Goal: Register for event/course

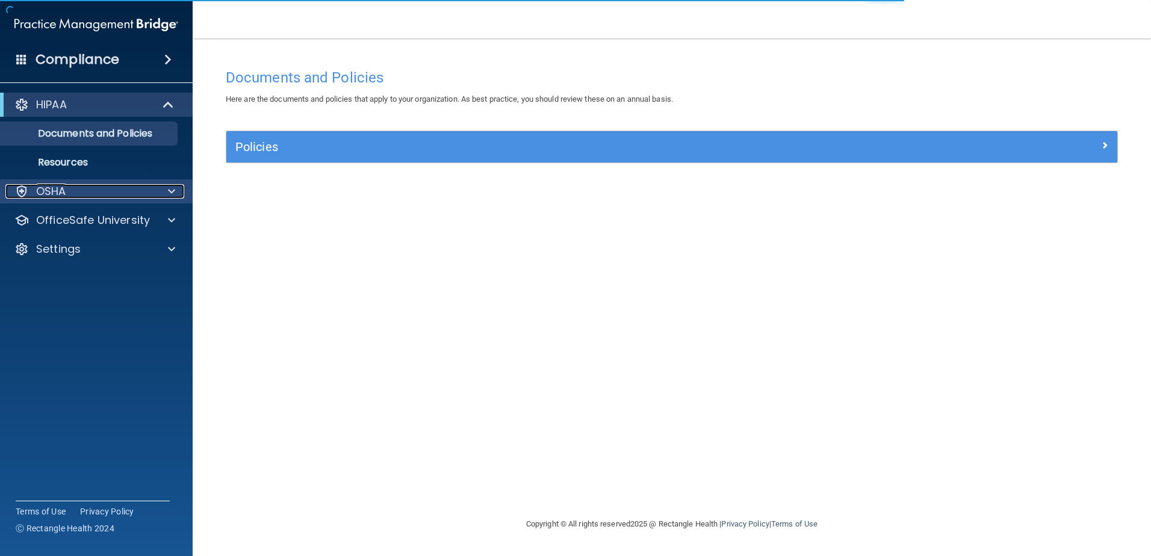
click at [170, 191] on span at bounding box center [171, 191] width 7 height 14
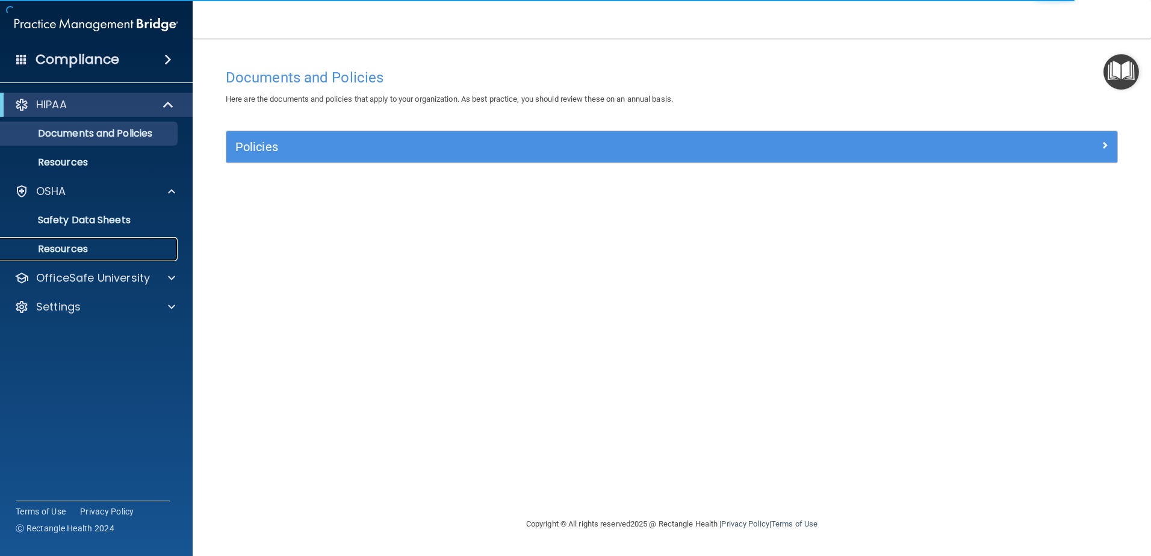
click at [117, 247] on p "Resources" at bounding box center [90, 249] width 164 height 12
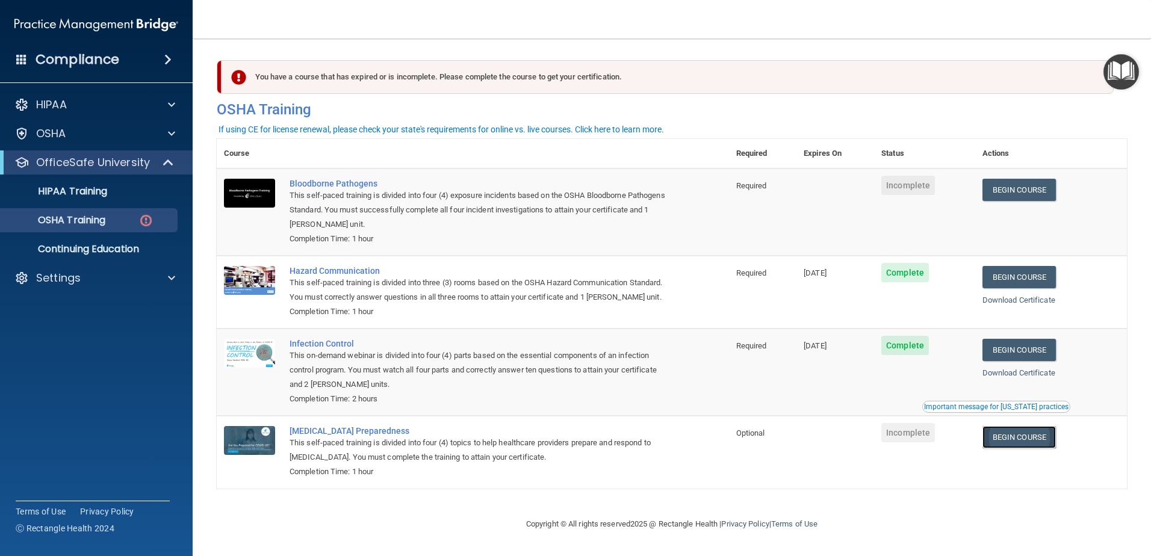
click at [1013, 448] on link "Begin Course" at bounding box center [1018, 437] width 73 height 22
click at [903, 442] on span "Incomplete" at bounding box center [908, 432] width 54 height 19
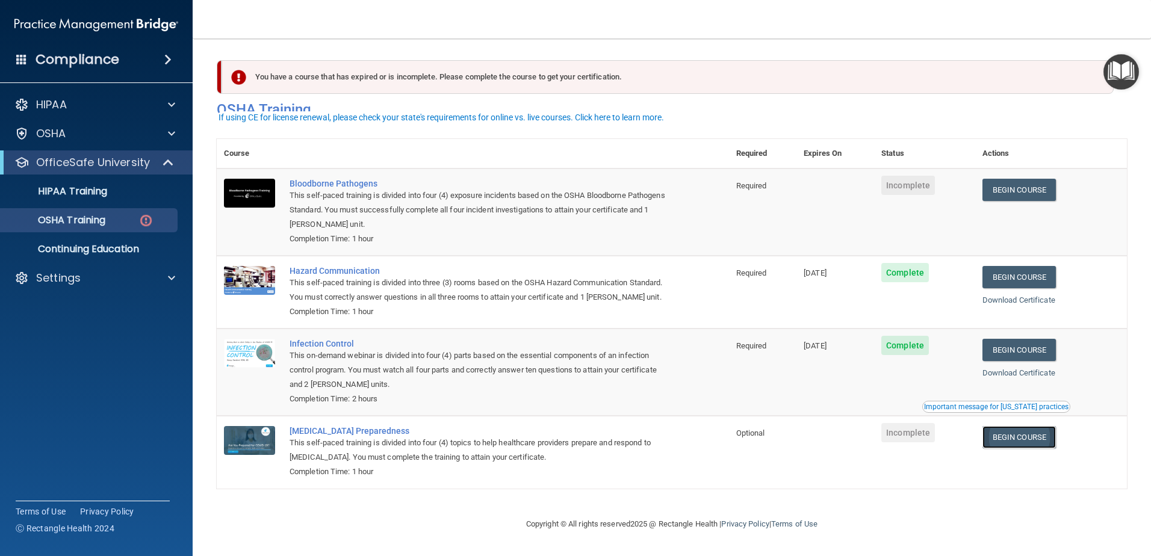
click at [1020, 447] on link "Begin Course" at bounding box center [1018, 437] width 73 height 22
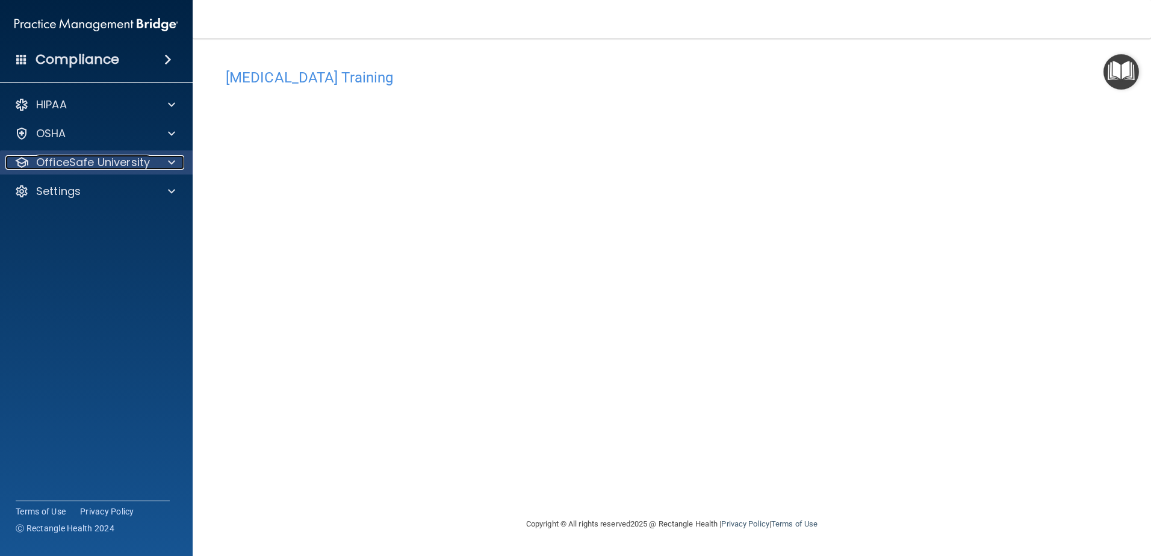
click at [174, 162] on span at bounding box center [171, 162] width 7 height 14
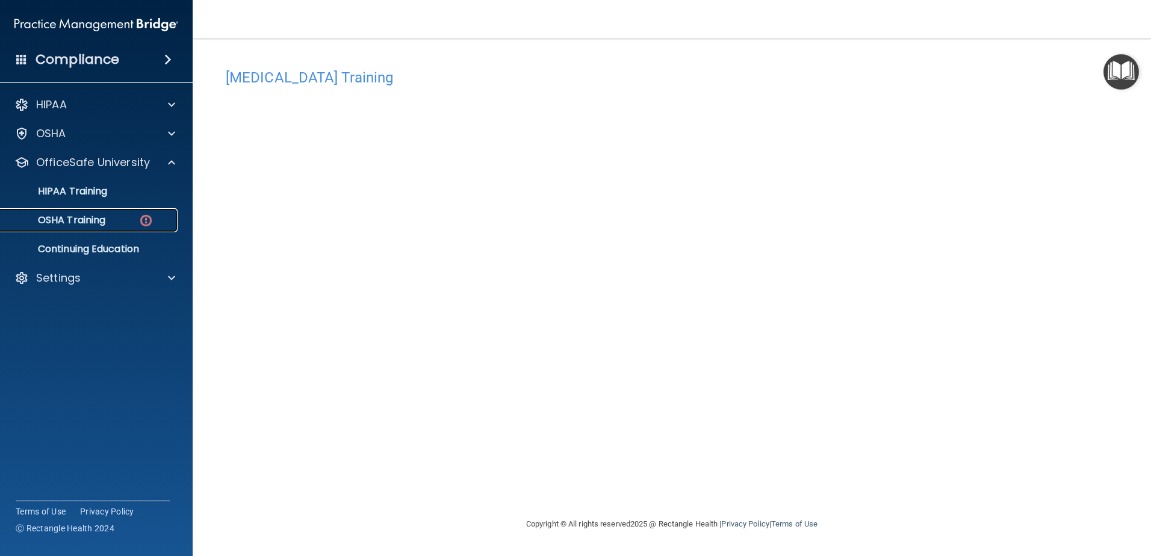
click at [125, 219] on div "OSHA Training" at bounding box center [90, 220] width 164 height 12
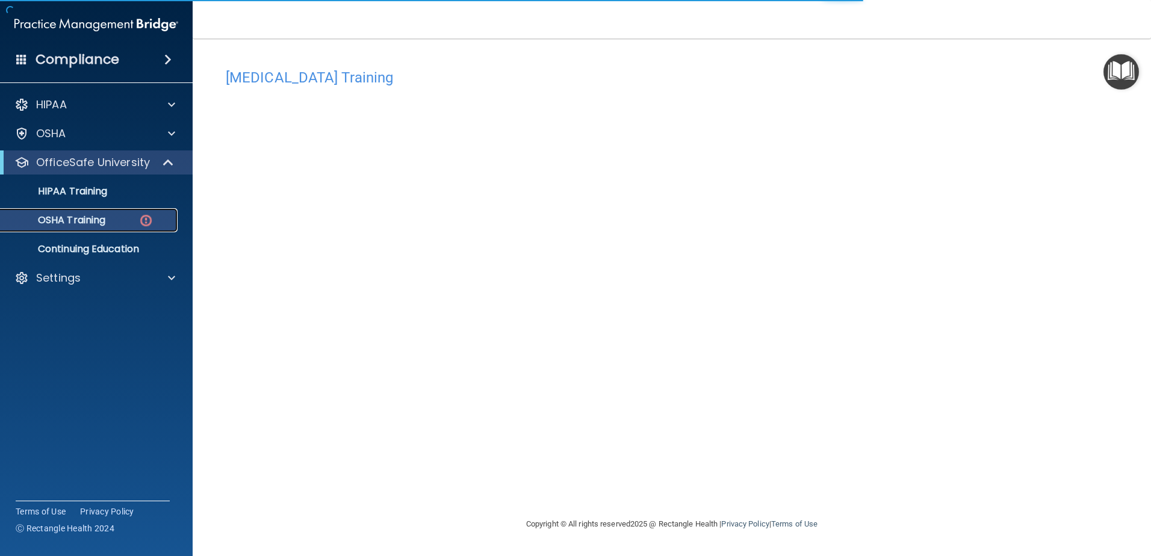
click at [108, 221] on div "OSHA Training" at bounding box center [90, 220] width 164 height 12
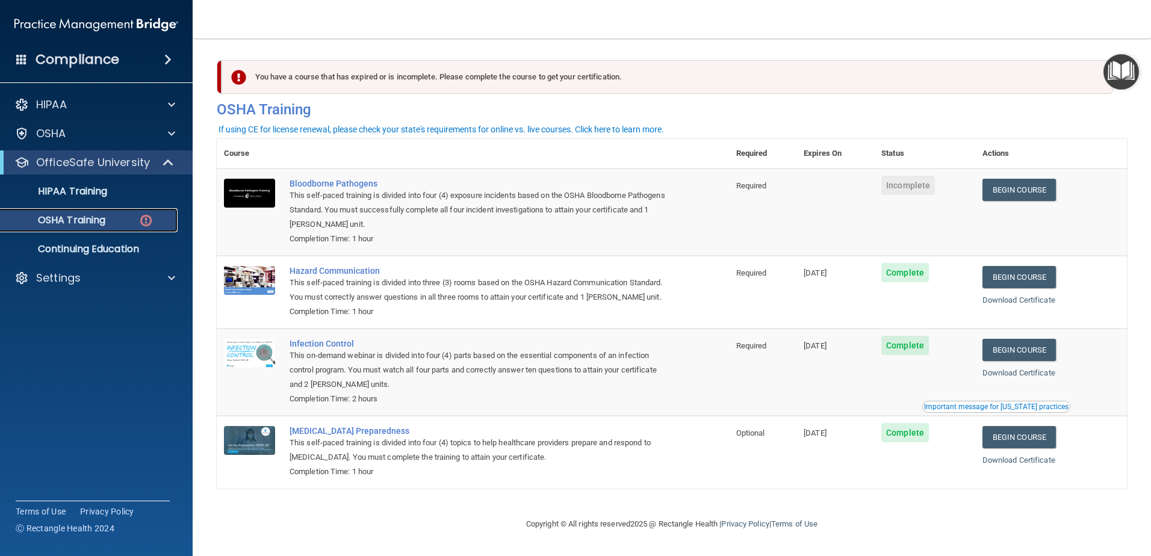
scroll to position [12, 0]
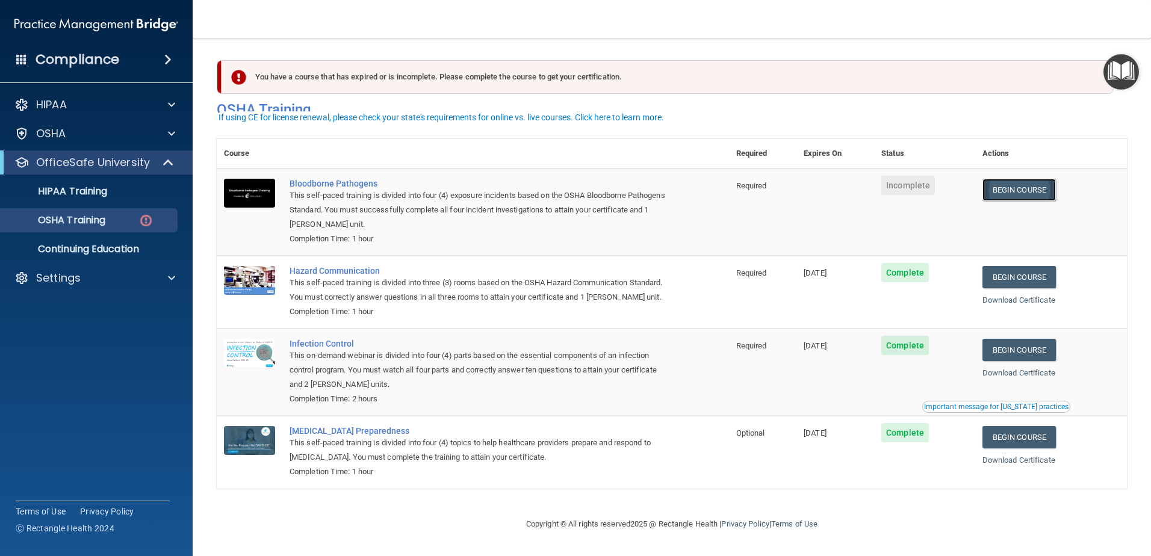
click at [1008, 179] on link "Begin Course" at bounding box center [1018, 190] width 73 height 22
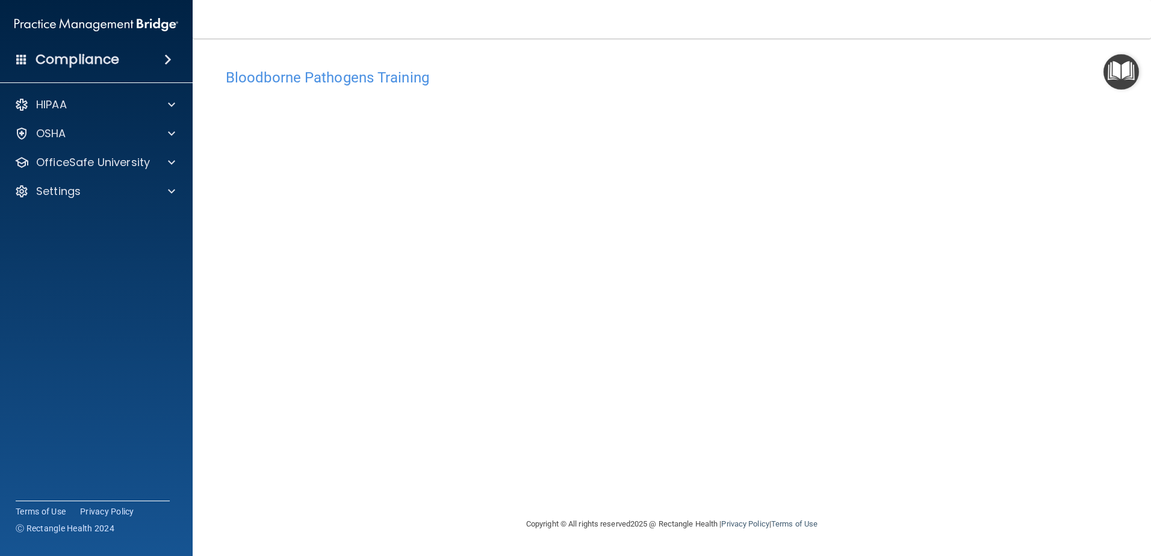
click at [280, 76] on h4 "Bloodborne Pathogens Training" at bounding box center [672, 78] width 892 height 16
click at [363, 75] on h4 "Bloodborne Pathogens Training" at bounding box center [672, 78] width 892 height 16
click at [175, 132] on span at bounding box center [171, 133] width 7 height 14
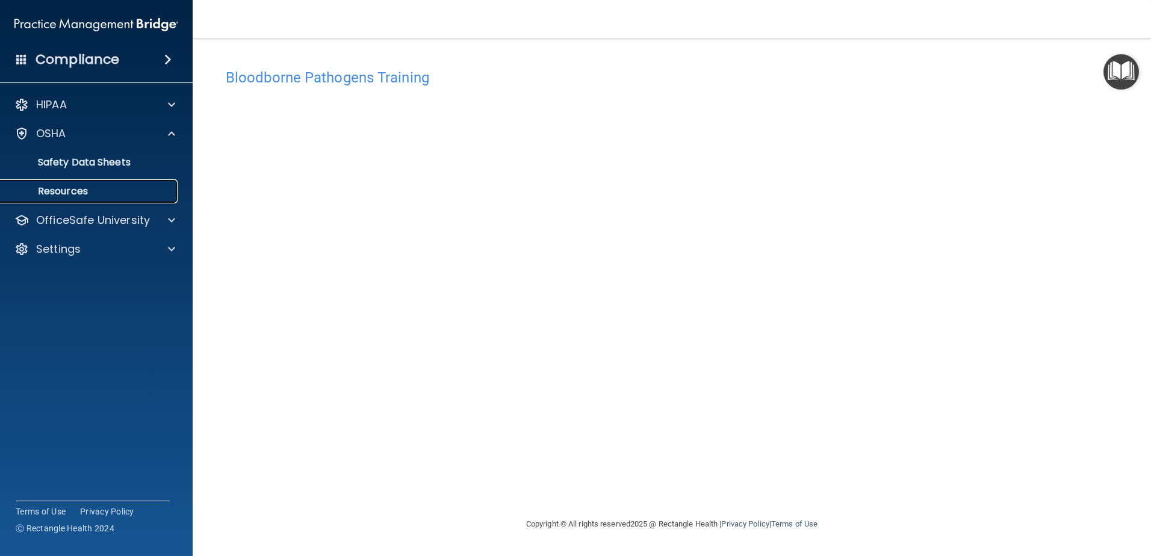
click at [123, 193] on p "Resources" at bounding box center [90, 191] width 164 height 12
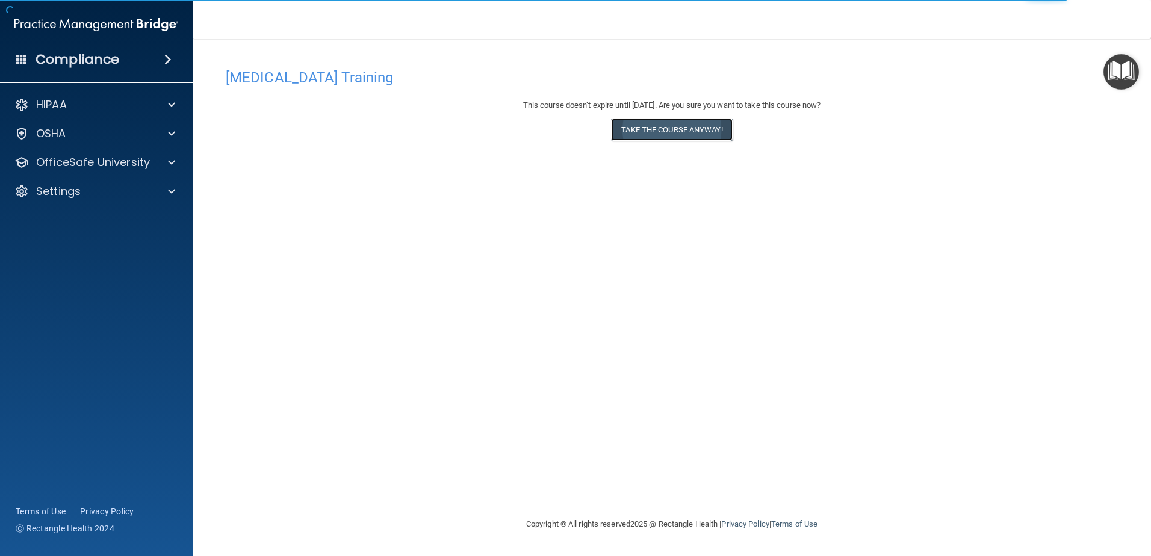
click at [678, 132] on button "Take the course anyway!" at bounding box center [671, 130] width 121 height 22
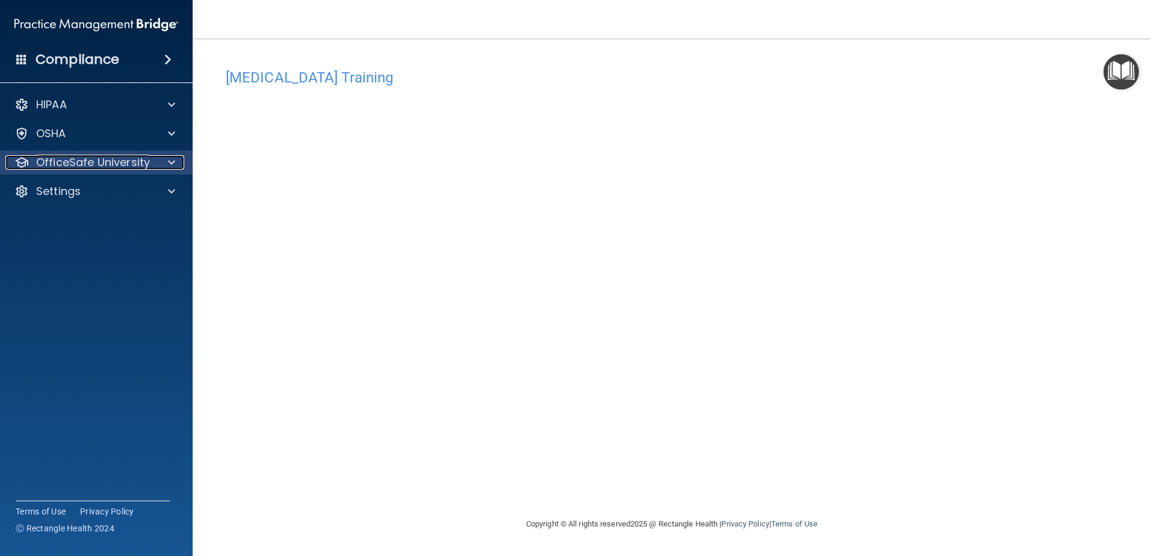
click at [160, 163] on div at bounding box center [170, 162] width 30 height 14
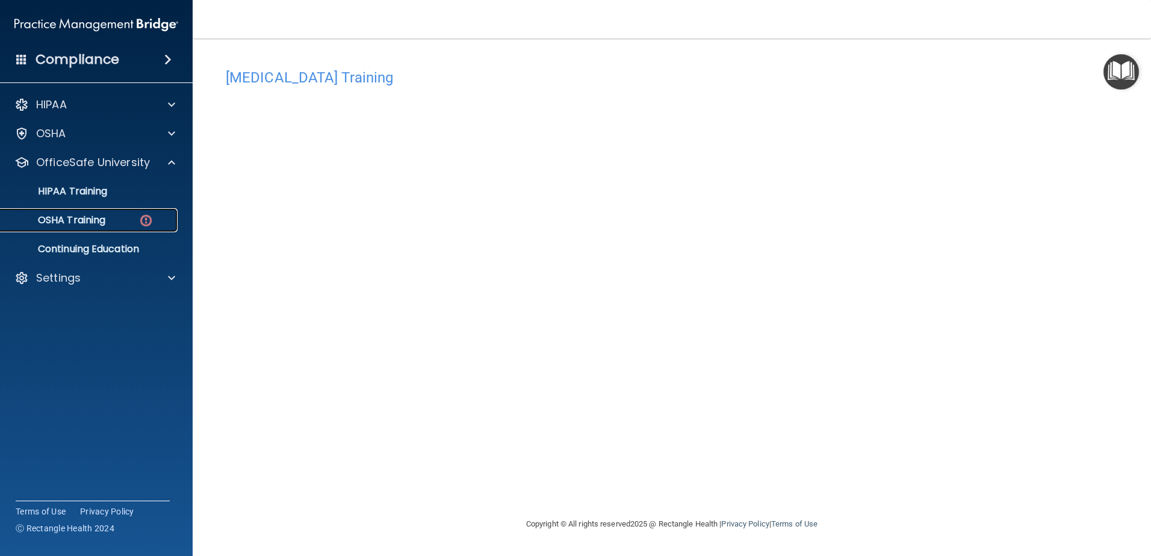
click at [117, 220] on div "OSHA Training" at bounding box center [90, 220] width 164 height 12
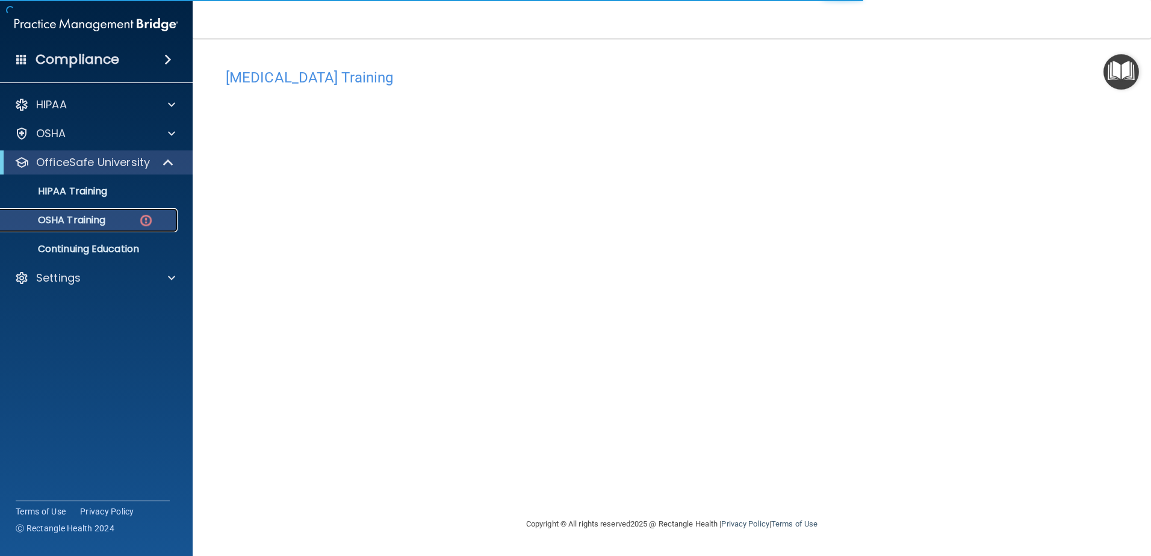
click at [109, 222] on div "OSHA Training" at bounding box center [90, 220] width 164 height 12
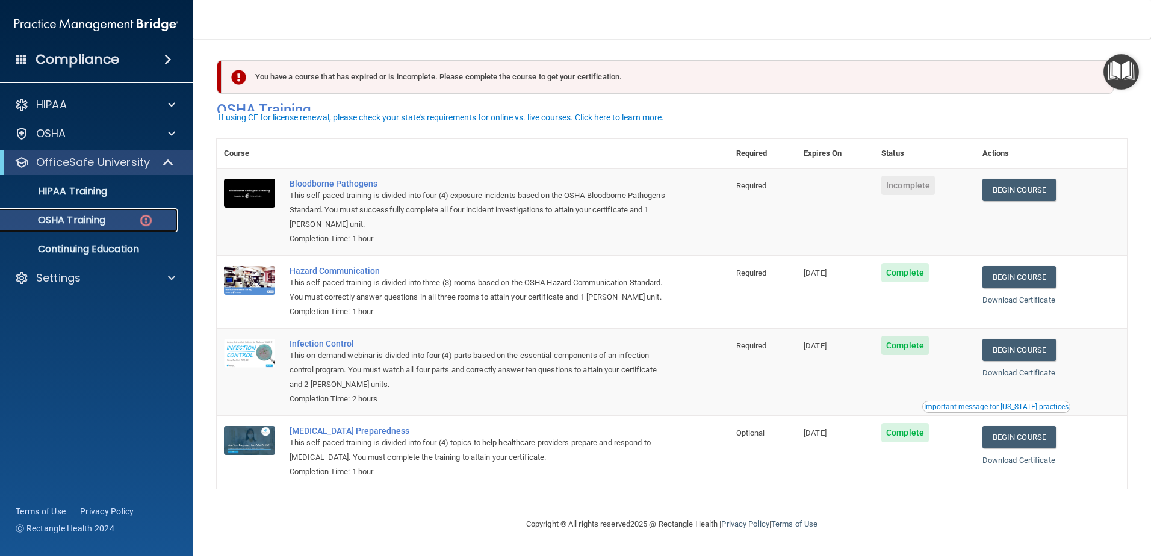
scroll to position [12, 0]
click at [1010, 179] on link "Begin Course" at bounding box center [1018, 190] width 73 height 22
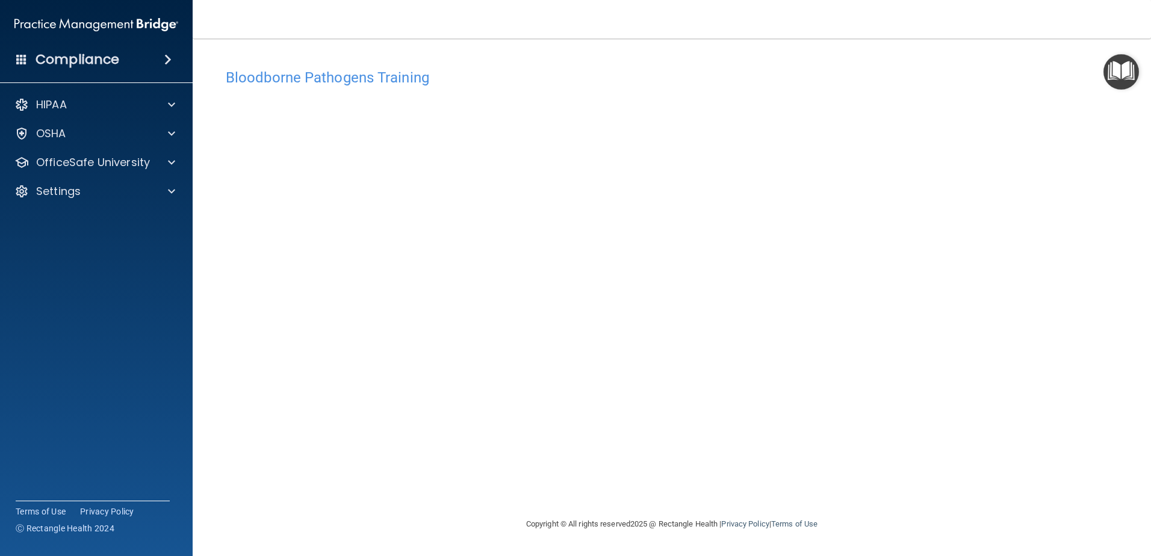
click at [172, 58] on span at bounding box center [167, 59] width 7 height 14
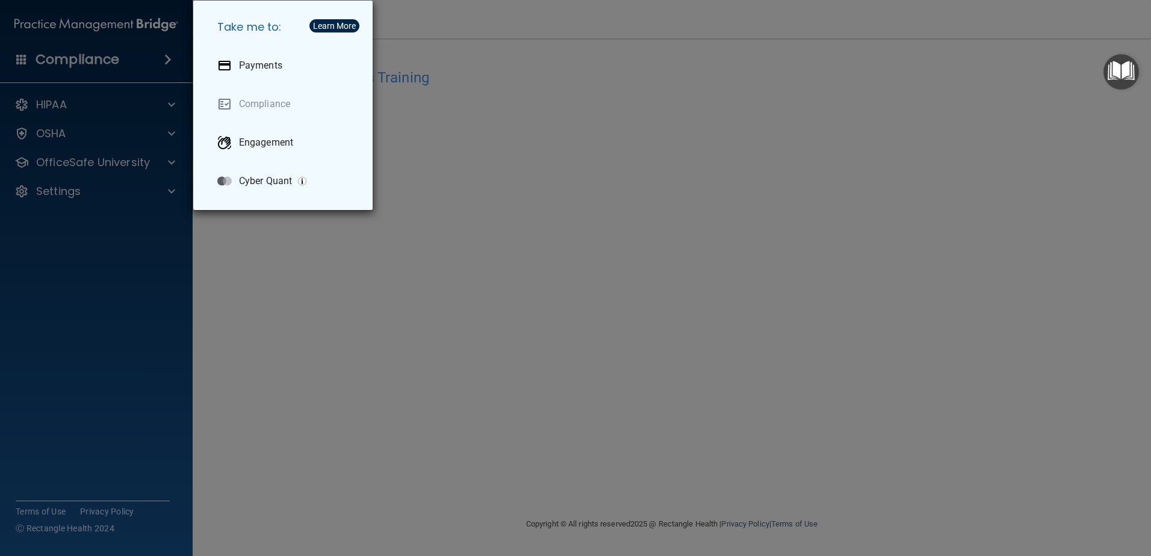
click at [481, 88] on div "Take me to: Payments Compliance Engagement Cyber Quant" at bounding box center [575, 278] width 1151 height 556
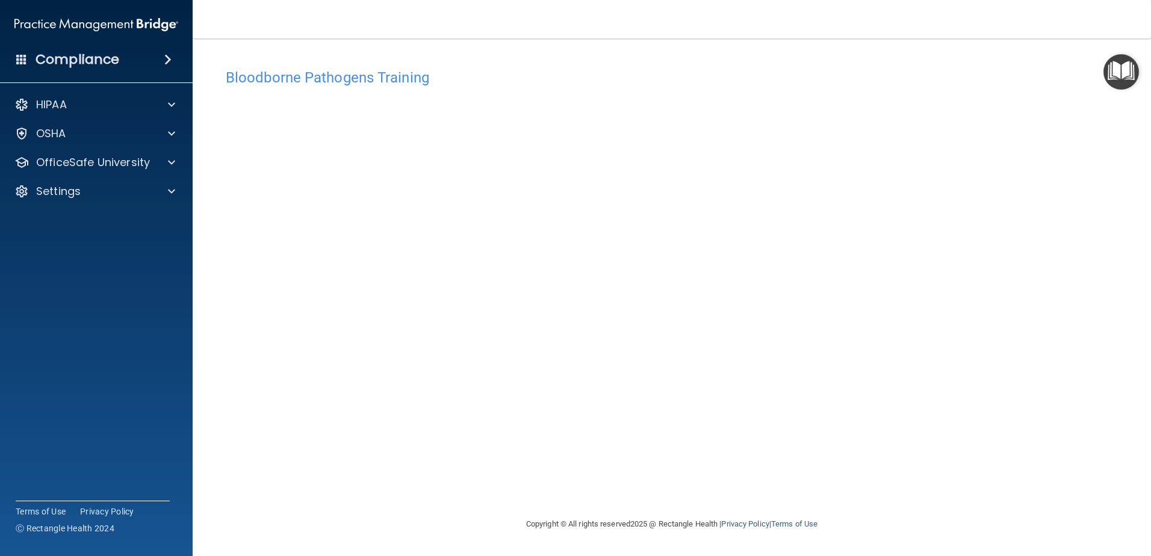
click at [269, 83] on h4 "Bloodborne Pathogens Training" at bounding box center [672, 78] width 892 height 16
click at [172, 166] on span at bounding box center [171, 162] width 7 height 14
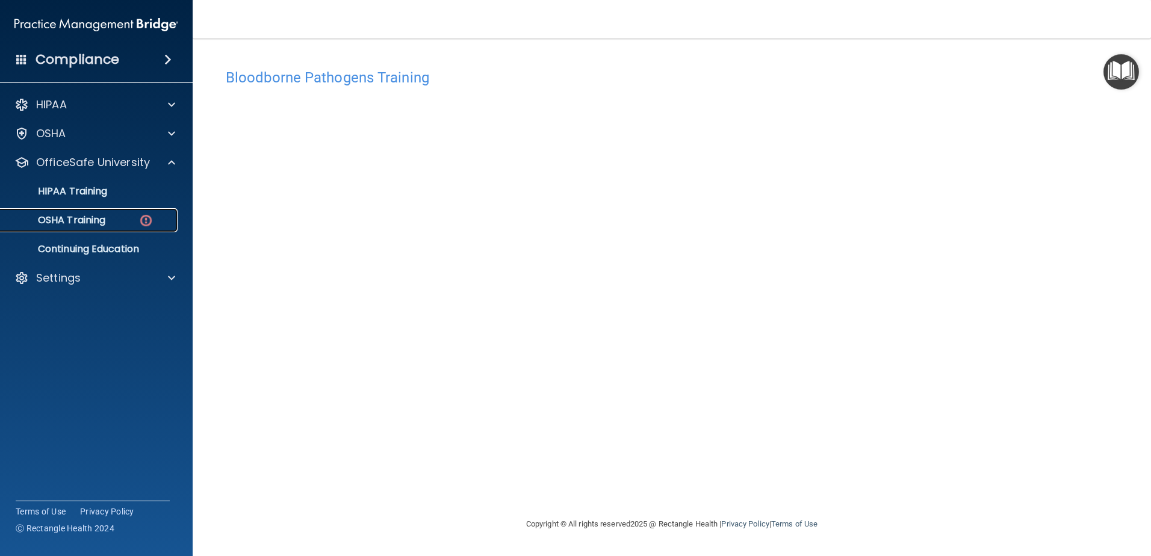
click at [152, 222] on img at bounding box center [145, 220] width 15 height 15
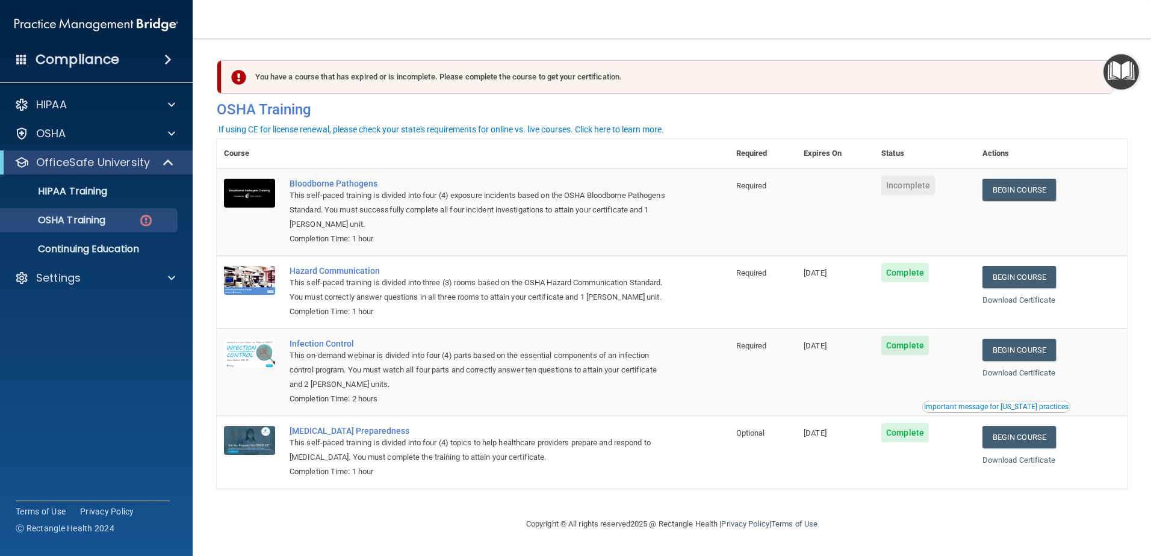
click at [917, 186] on span "Incomplete" at bounding box center [908, 185] width 54 height 19
click at [1008, 196] on link "Begin Course" at bounding box center [1018, 190] width 73 height 22
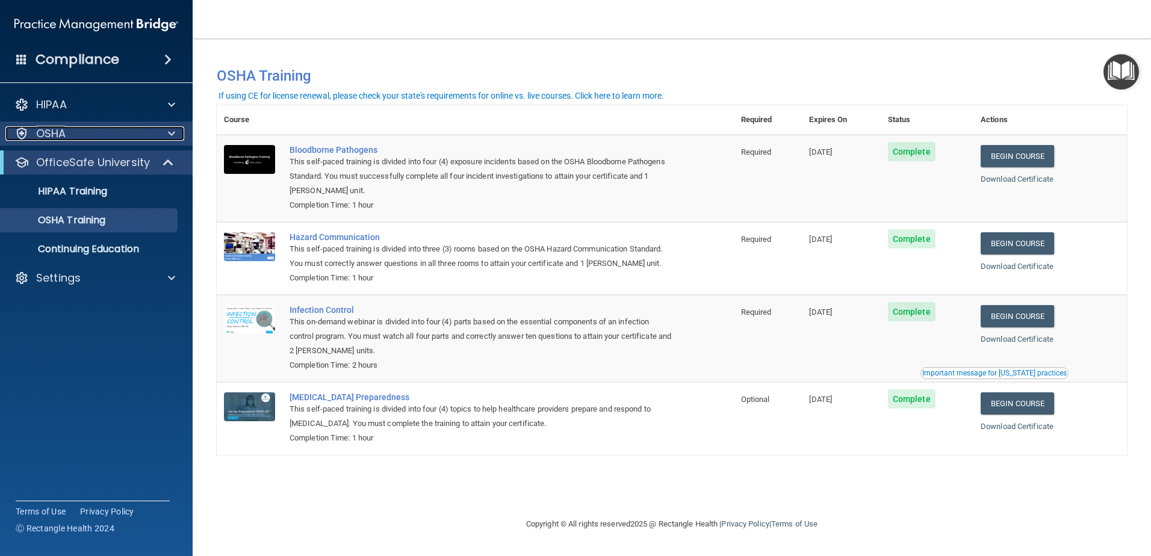
click at [170, 132] on span at bounding box center [171, 133] width 7 height 14
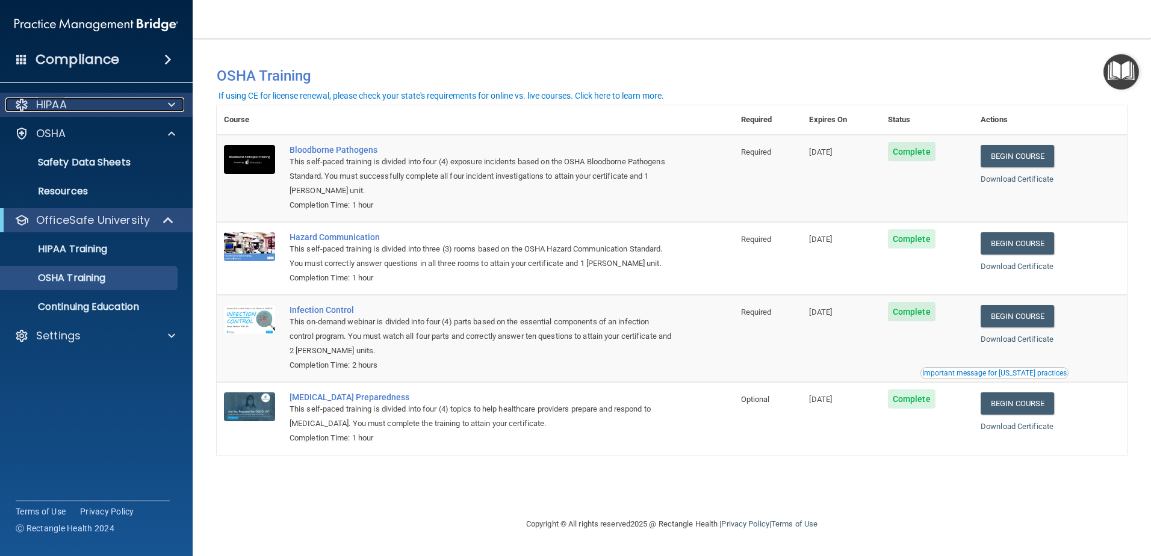
click at [164, 106] on div at bounding box center [170, 105] width 30 height 14
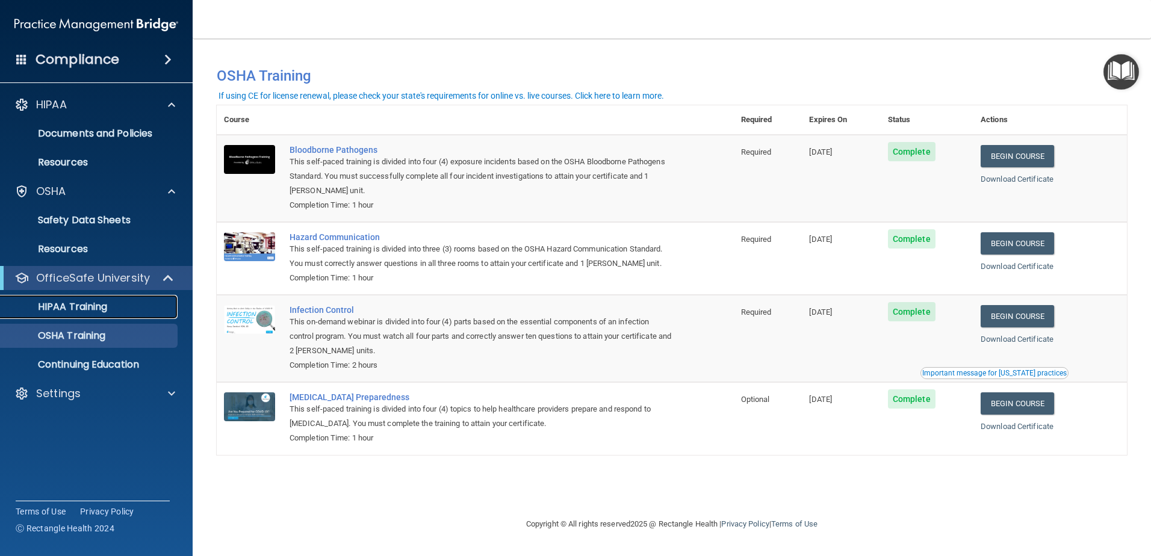
click at [110, 304] on div "HIPAA Training" at bounding box center [90, 307] width 164 height 12
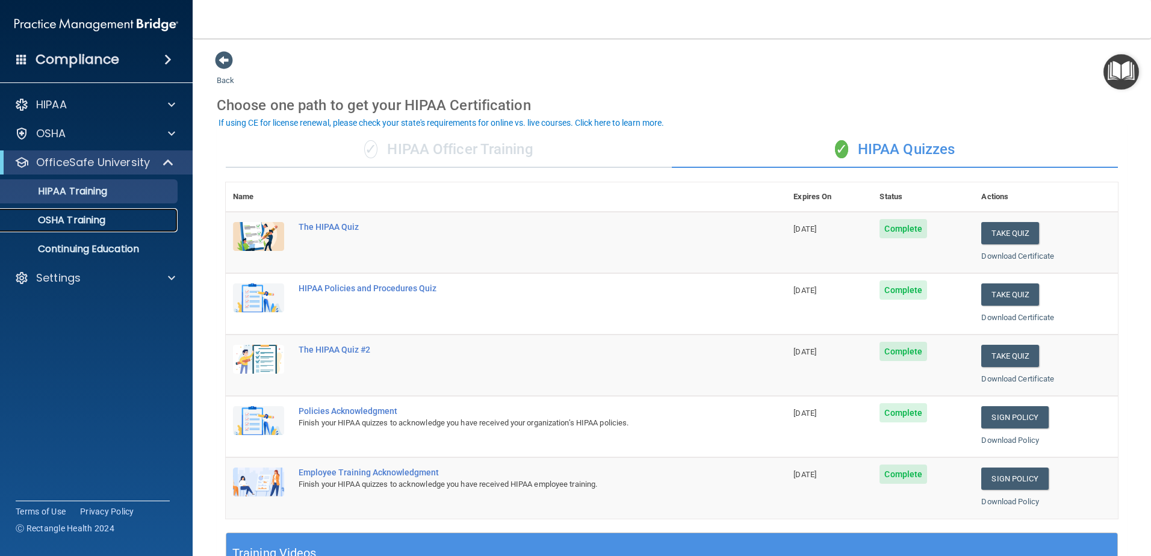
click at [76, 223] on p "OSHA Training" at bounding box center [57, 220] width 98 height 12
